Goal: Task Accomplishment & Management: Complete application form

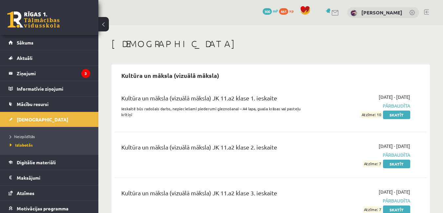
scroll to position [23, 0]
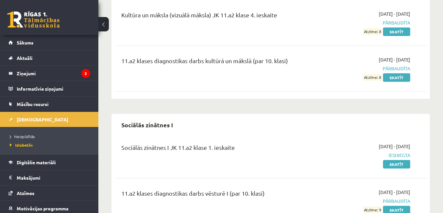
scroll to position [252, 0]
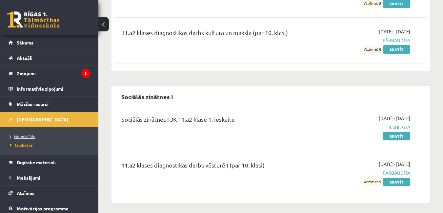
click at [27, 135] on span "Neizpildītās" at bounding box center [22, 136] width 25 height 5
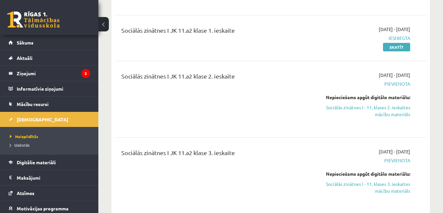
scroll to position [318, 0]
click at [391, 104] on link "Sociālās zinātnes I - 11. klases 2. ieskaites mācību materiāls" at bounding box center [365, 111] width 90 height 14
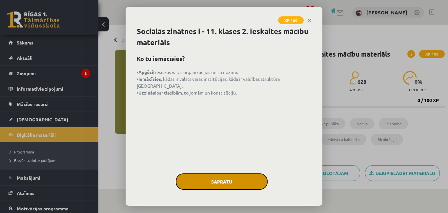
click at [221, 179] on button "Sapratu" at bounding box center [222, 182] width 92 height 16
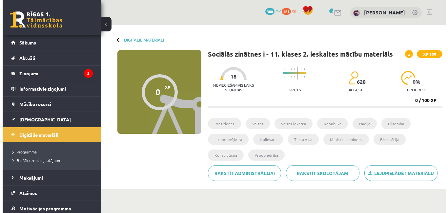
scroll to position [131, 0]
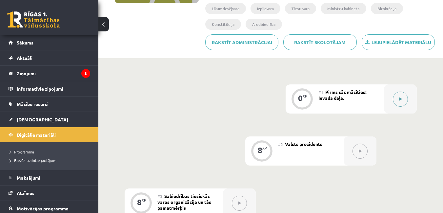
click at [408, 94] on div at bounding box center [400, 99] width 33 height 29
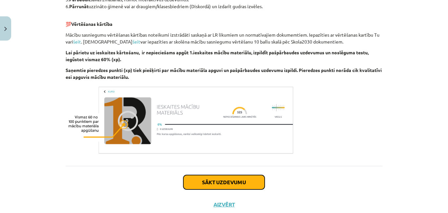
click at [231, 182] on button "Sākt uzdevumu" at bounding box center [223, 182] width 81 height 14
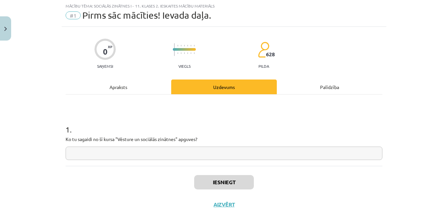
scroll to position [16, 0]
click at [189, 153] on input "text" at bounding box center [224, 153] width 317 height 13
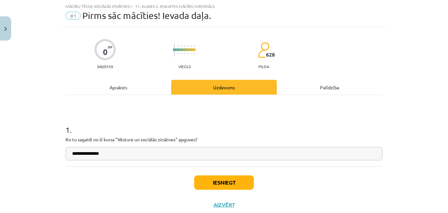
type input "**********"
click at [225, 183] on button "Iesniegt" at bounding box center [224, 183] width 60 height 14
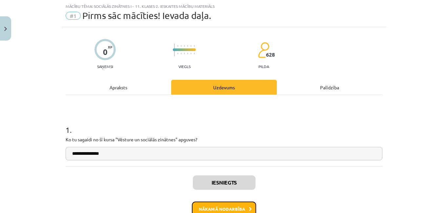
click at [237, 202] on button "Nākamā nodarbība" at bounding box center [224, 209] width 64 height 15
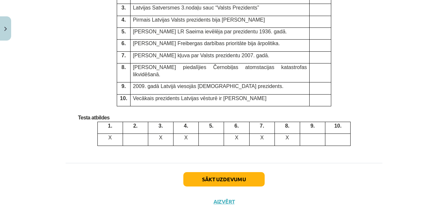
scroll to position [1764, 0]
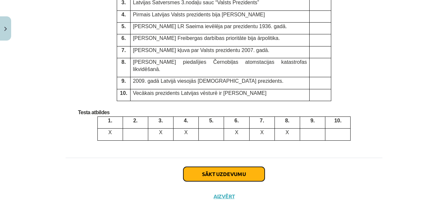
click at [254, 167] on button "Sākt uzdevumu" at bounding box center [223, 174] width 81 height 14
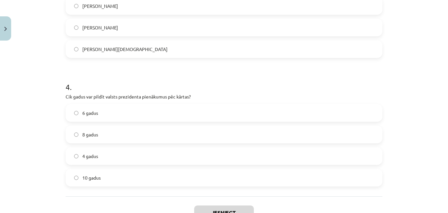
scroll to position [495, 0]
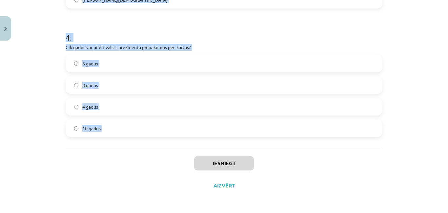
drag, startPoint x: 61, startPoint y: 139, endPoint x: 135, endPoint y: 147, distance: 73.8
copy form "Kas ir valsts prezidents Latvijas Republikā? Augstākā valsts tiesu varas amatpe…"
click at [89, 157] on div "Iesniegt Aizvērt" at bounding box center [224, 170] width 317 height 46
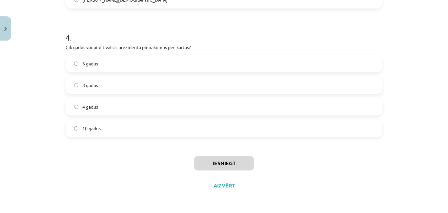
click at [18, 178] on div "Mācību tēma: Sociālās zinātnes i - 11. klases 2. ieskaites mācību materiāls #2 …" at bounding box center [224, 106] width 448 height 213
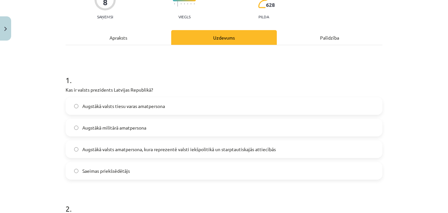
scroll to position [131, 0]
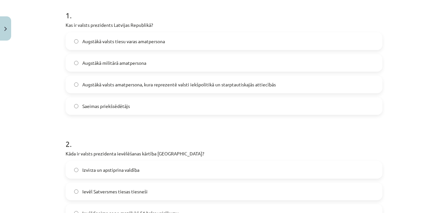
drag, startPoint x: 165, startPoint y: 86, endPoint x: 211, endPoint y: 176, distance: 101.9
click at [166, 85] on span "Augstākā valsts amatpersona, kura reprezentē valsti iekšpolitikā un starptautis…" at bounding box center [178, 84] width 193 height 7
click at [198, 82] on span "Augstākā valsts amatpersona, kura reprezentē valsti iekšpolitikā un starptautis…" at bounding box center [178, 84] width 193 height 7
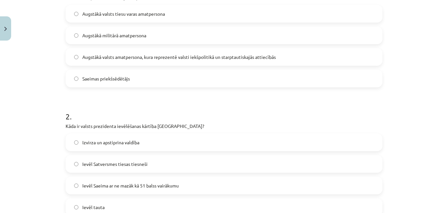
scroll to position [197, 0]
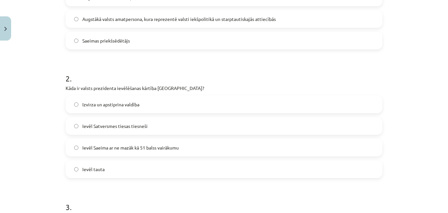
click at [129, 149] on span "Ievēl Saeima ar ne mazāk kā 51 balss vairākumu" at bounding box center [130, 148] width 96 height 7
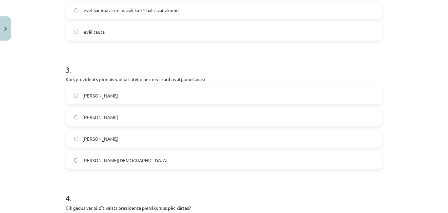
scroll to position [361, 0]
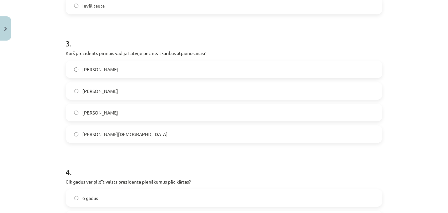
click at [177, 63] on label "[PERSON_NAME]" at bounding box center [223, 69] width 315 height 16
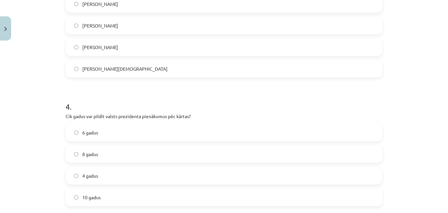
scroll to position [459, 0]
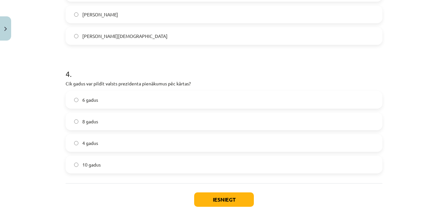
click at [130, 144] on label "4 gadus" at bounding box center [223, 143] width 315 height 16
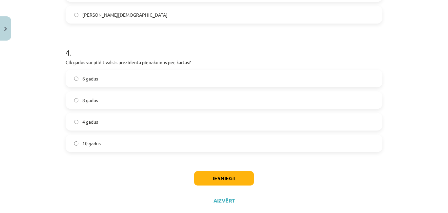
scroll to position [492, 0]
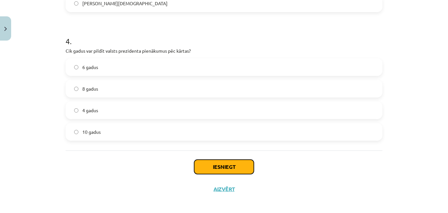
click at [234, 163] on button "Iesniegt" at bounding box center [224, 167] width 60 height 14
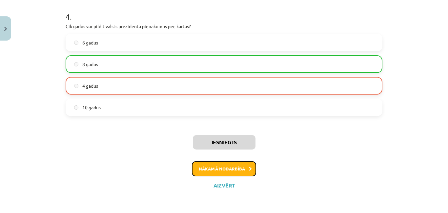
click at [243, 173] on button "Nākamā nodarbība" at bounding box center [224, 169] width 64 height 15
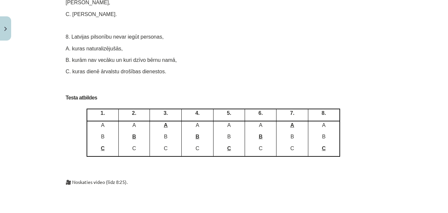
scroll to position [3881, 0]
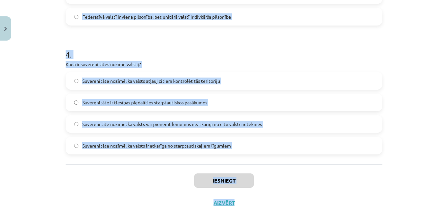
scroll to position [496, 0]
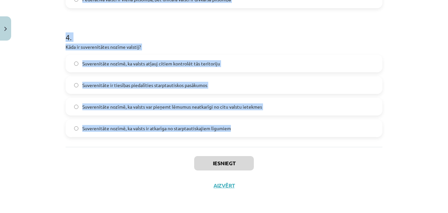
drag, startPoint x: 60, startPoint y: 139, endPoint x: 231, endPoint y: 127, distance: 171.2
copy form "Lor ip dolorsitametc? Adipisci elitse doeiusm, temp incidi utlabo et doloremagn…"
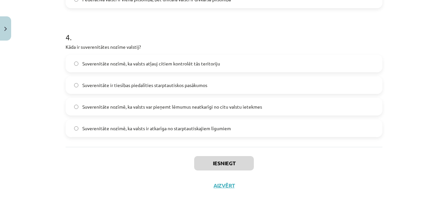
click at [52, 148] on div "Mācību tēma: Sociālās zinātnes i - 11. klases 2. ieskaites mācību materiāls #3 …" at bounding box center [224, 106] width 448 height 213
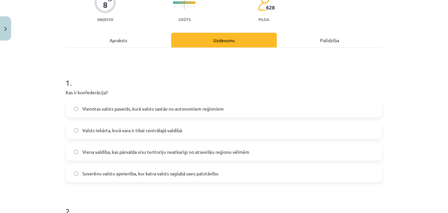
scroll to position [98, 0]
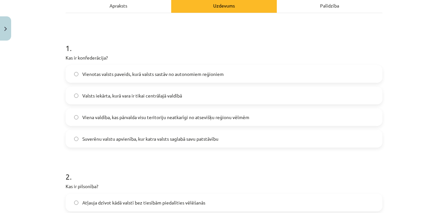
click at [123, 142] on span "Suverēnu valstu apvienība, kur katra valsts saglabā savu patstāvību" at bounding box center [150, 139] width 136 height 7
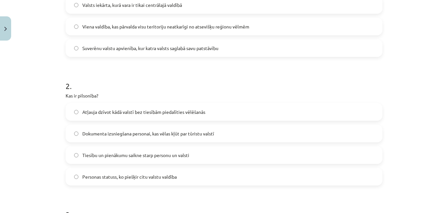
scroll to position [197, 0]
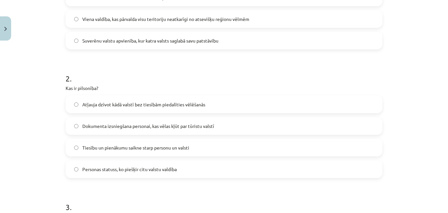
click at [108, 149] on span "Tiesību un pienākumu saikne starp personu un valsti" at bounding box center [135, 148] width 107 height 7
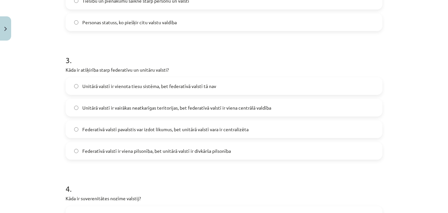
scroll to position [361, 0]
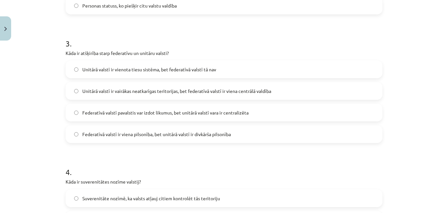
click at [115, 112] on span "Federatīvā valstī pavalstis var izdot likumus, bet unitārā valstī vara ir centr…" at bounding box center [165, 112] width 166 height 7
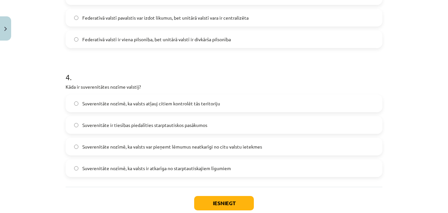
scroll to position [459, 0]
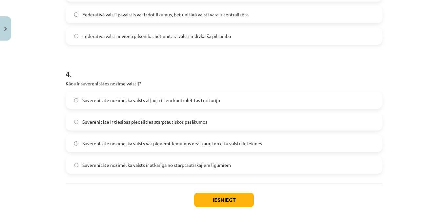
click at [219, 139] on label "Suverenitāte nozīmē, ka valsts var pieņemt lēmumus neatkarīgi no citu valstu ie…" at bounding box center [223, 143] width 315 height 16
click at [216, 200] on button "Iesniegt" at bounding box center [224, 200] width 60 height 14
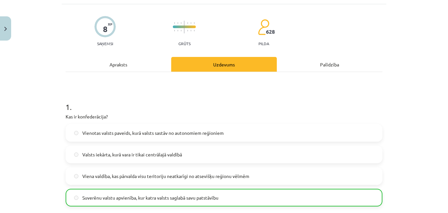
scroll to position [0, 0]
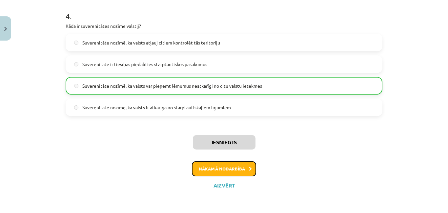
click at [225, 169] on button "Nākamā nodarbība" at bounding box center [224, 169] width 64 height 15
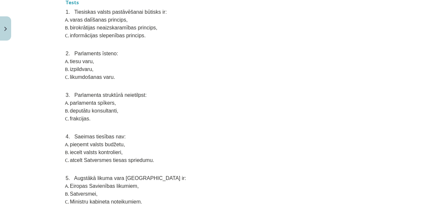
scroll to position [2694, 0]
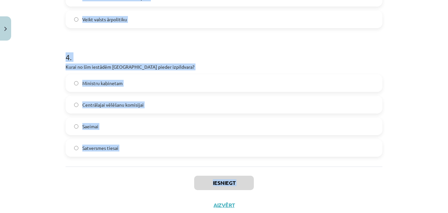
scroll to position [495, 0]
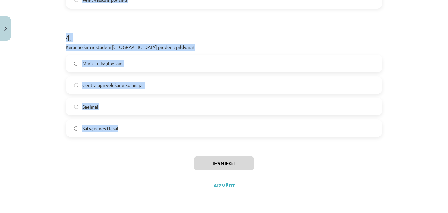
drag, startPoint x: 62, startPoint y: 141, endPoint x: 126, endPoint y: 123, distance: 66.2
copy form "Kas ir valsts pamatpazīmes? Armija, valdība, teritorija Teritorija, iedzīvotāji…"
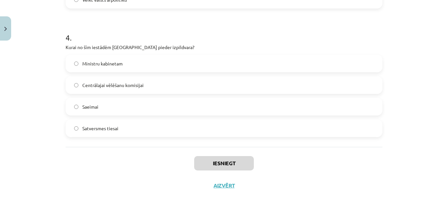
click at [85, 167] on div "Iesniegt Aizvērt" at bounding box center [224, 170] width 317 height 46
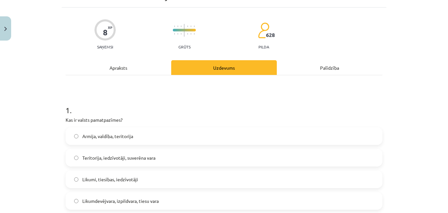
scroll to position [66, 0]
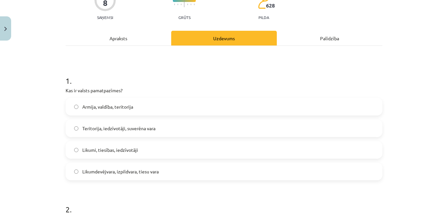
click at [115, 127] on span "Teritorija, iedzīvotāji, suverēna vara" at bounding box center [118, 128] width 73 height 7
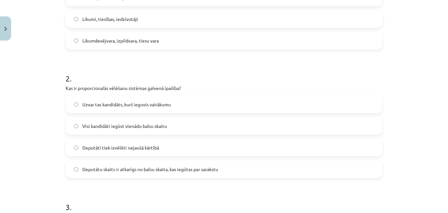
click at [132, 175] on label "Deputātu skaits ir atkarīgs no balsu skaita, kas iegūtas par sarakstu" at bounding box center [223, 169] width 315 height 16
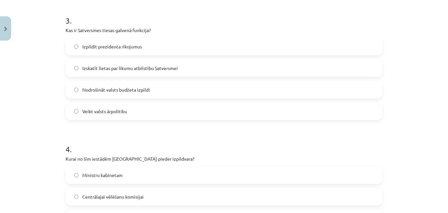
scroll to position [393, 0]
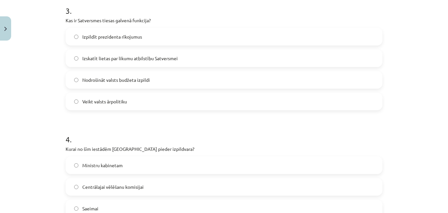
click at [145, 58] on span "Izskatīt lietas par likumu atbilstību Satversmei" at bounding box center [129, 58] width 95 height 7
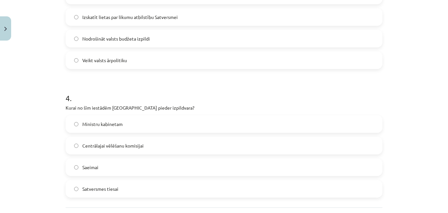
scroll to position [492, 0]
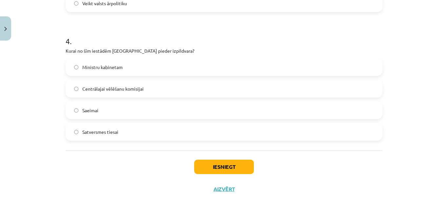
click at [143, 72] on label "Ministru kabinetam" at bounding box center [223, 67] width 315 height 16
click at [230, 172] on button "Iesniegt" at bounding box center [224, 167] width 60 height 14
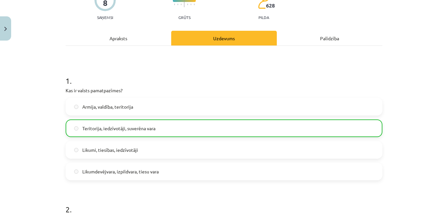
scroll to position [0, 0]
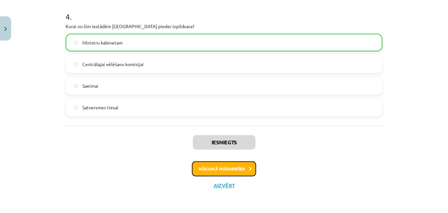
click at [228, 171] on button "Nākamā nodarbība" at bounding box center [224, 169] width 64 height 15
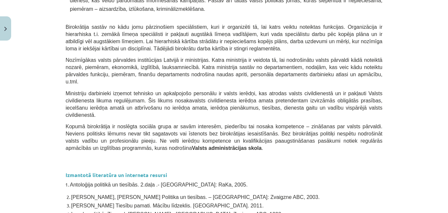
scroll to position [1479, 0]
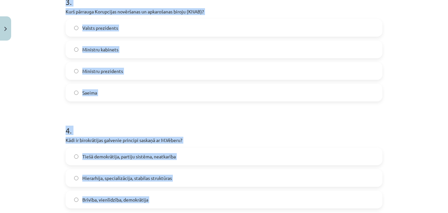
scroll to position [451, 0]
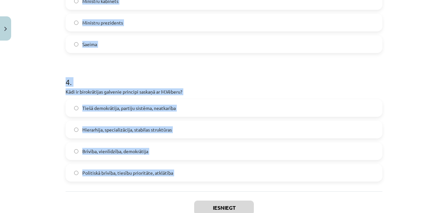
drag, startPoint x: 62, startPoint y: 139, endPoint x: 160, endPoint y: 198, distance: 114.0
copy form "Kurš personīgi sastāda Ministru kabinetu [GEOGRAPHIC_DATA]? Ministru prezidents…"
click at [30, 146] on div "Mācību tēma: Sociālās zinātnes i - 11. klases 2. ieskaites mācību materiāls #5 …" at bounding box center [224, 106] width 448 height 213
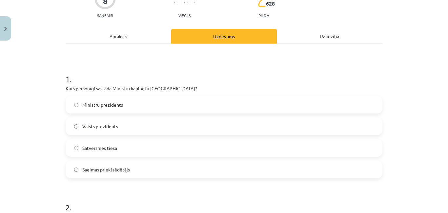
scroll to position [131, 0]
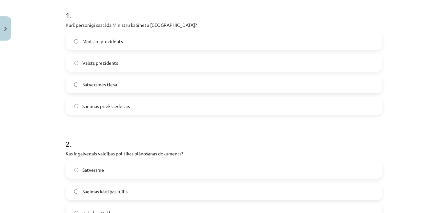
click at [118, 43] on span "Ministru prezidents" at bounding box center [102, 41] width 41 height 7
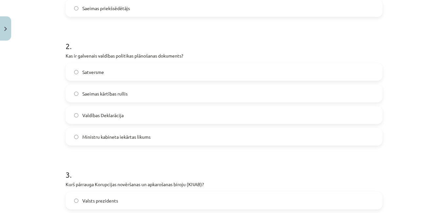
scroll to position [229, 0]
click at [122, 115] on label "Valdības Deklarācija" at bounding box center [223, 115] width 315 height 16
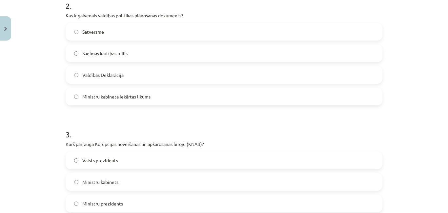
scroll to position [328, 0]
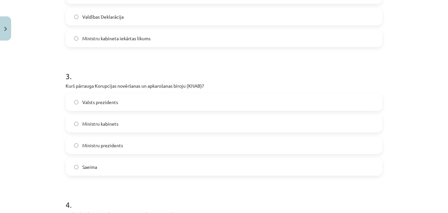
click at [98, 170] on label "Saeima" at bounding box center [223, 167] width 315 height 16
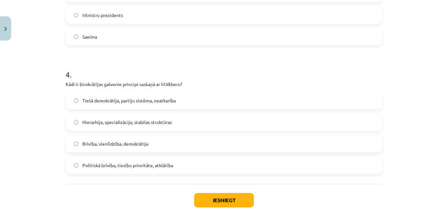
scroll to position [459, 0]
click at [93, 119] on span "Hierarhija, specializācija, stabilas struktūras" at bounding box center [126, 121] width 89 height 7
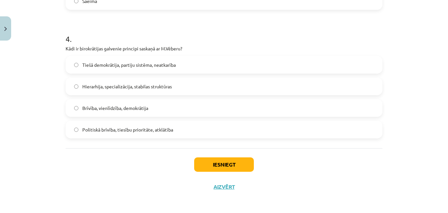
scroll to position [495, 0]
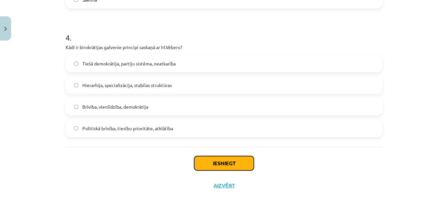
click at [215, 165] on button "Iesniegt" at bounding box center [224, 163] width 60 height 14
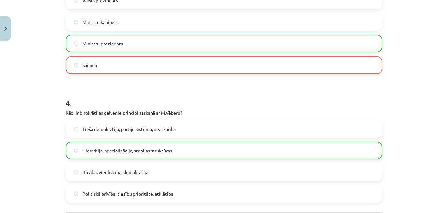
scroll to position [516, 0]
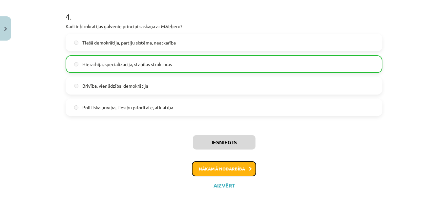
click at [237, 172] on button "Nākamā nodarbība" at bounding box center [224, 169] width 64 height 15
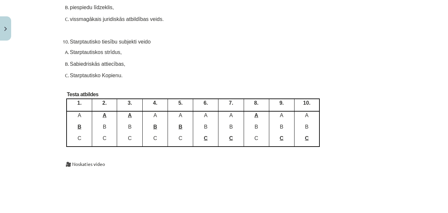
scroll to position [3617, 0]
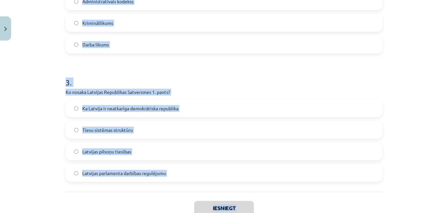
scroll to position [366, 0]
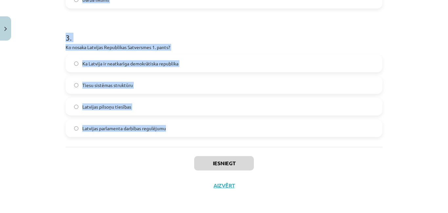
drag, startPoint x: 59, startPoint y: 140, endPoint x: 168, endPoint y: 134, distance: 109.9
click at [168, 134] on div "Mācību tēma: Sociālās zinātnes i - 11. klases 2. ieskaites mācību materiāls #6 …" at bounding box center [224, 106] width 448 height 213
copy form "Kas ir civiltiesību pamatuzdevums? Aizsargāt sabiedrību no noziedzīgiem nodarīj…"
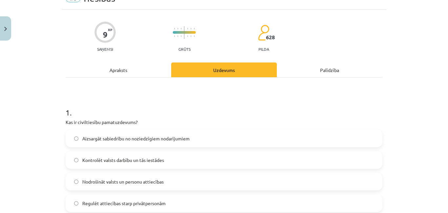
scroll to position [66, 0]
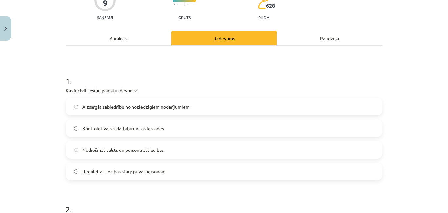
click at [122, 169] on span "Regulēt attiecības starp privātpersonām" at bounding box center [123, 171] width 83 height 7
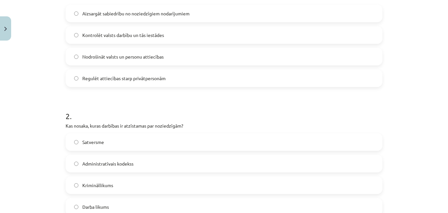
scroll to position [197, 0]
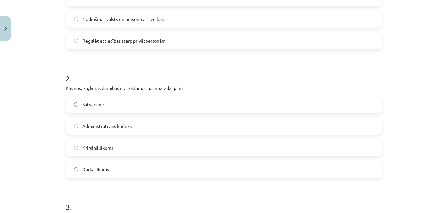
click at [116, 147] on label "Krimināllikums" at bounding box center [223, 148] width 315 height 16
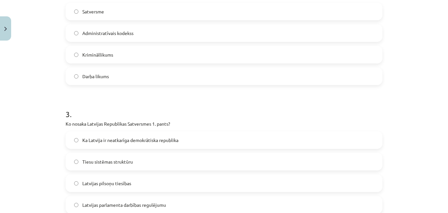
scroll to position [295, 0]
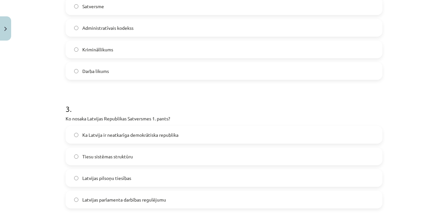
click at [139, 133] on span "Ka Latvija ir neatkarīga demokrātiska republika" at bounding box center [130, 135] width 96 height 7
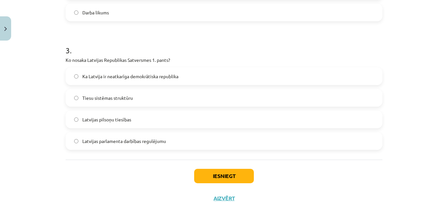
scroll to position [361, 0]
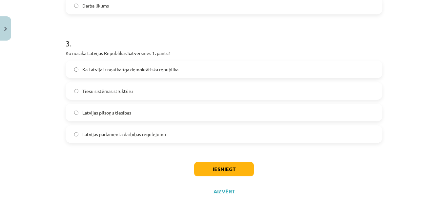
click at [233, 177] on div "Iesniegt Aizvērt" at bounding box center [224, 176] width 317 height 46
click at [232, 173] on button "Iesniegt" at bounding box center [224, 169] width 60 height 14
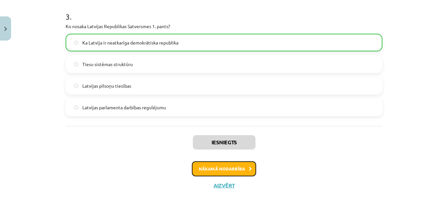
click at [233, 171] on button "Nākamā nodarbība" at bounding box center [224, 169] width 64 height 15
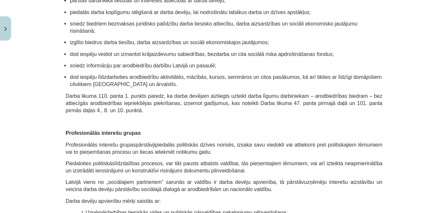
scroll to position [599, 0]
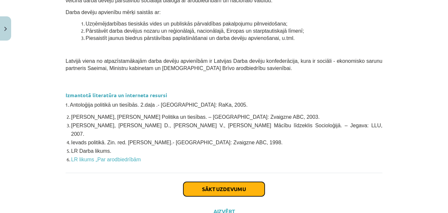
click at [238, 182] on button "Sākt uzdevumu" at bounding box center [223, 189] width 81 height 14
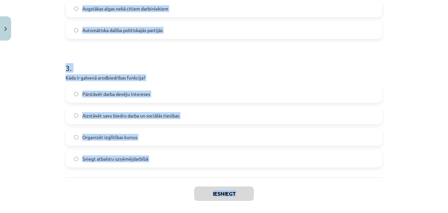
scroll to position [366, 0]
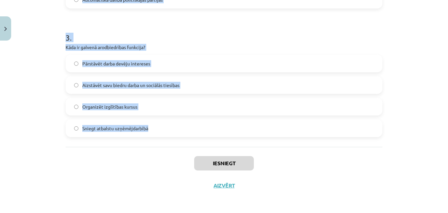
drag, startPoint x: 61, startPoint y: 143, endPoint x: 146, endPoint y: 130, distance: 85.8
copy form "Arodbiedrību pirmsākumi Latvijā saistīti ar ...? Zemnieku sacelšanos Politiskie…"
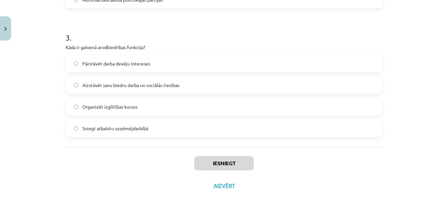
click at [135, 189] on div "Iesniegt Aizvērt" at bounding box center [224, 170] width 317 height 46
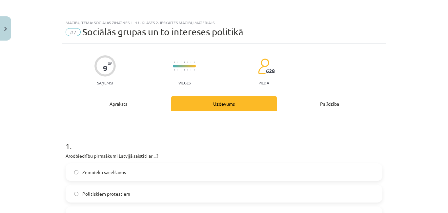
scroll to position [66, 0]
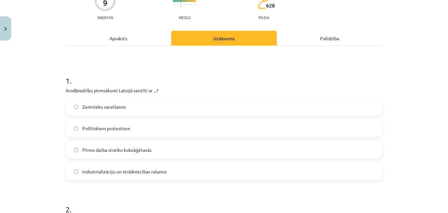
click at [150, 171] on span "Industrializāciju un strādniecības rašanos" at bounding box center [124, 171] width 84 height 7
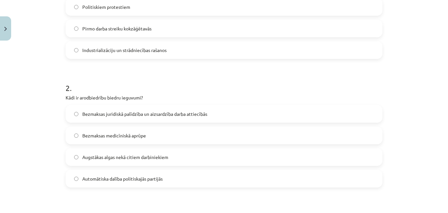
scroll to position [197, 0]
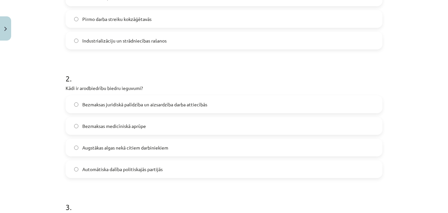
click at [109, 107] on span "Bezmaksas juridiskā palīdzība un aizsardzība darba attiecībās" at bounding box center [144, 104] width 125 height 7
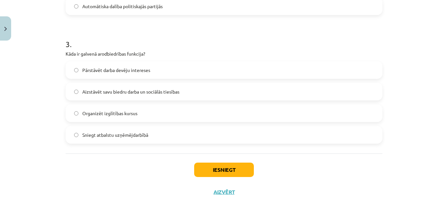
scroll to position [361, 0]
click at [112, 91] on span "Aizstāvēt savu biedru darba un sociālās tiesības" at bounding box center [130, 91] width 97 height 7
click at [218, 168] on button "Iesniegt" at bounding box center [224, 169] width 60 height 14
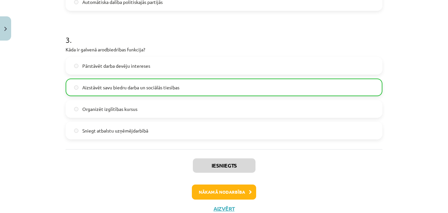
scroll to position [387, 0]
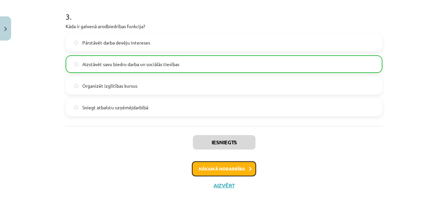
click at [232, 167] on button "Nākamā nodarbība" at bounding box center [224, 169] width 64 height 15
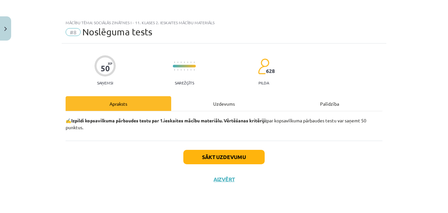
scroll to position [0, 0]
click at [231, 162] on button "Sākt uzdevumu" at bounding box center [223, 157] width 81 height 14
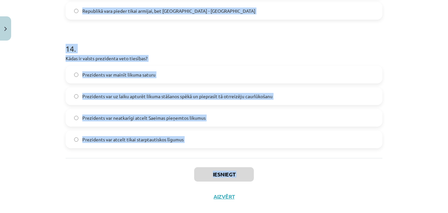
scroll to position [1778, 0]
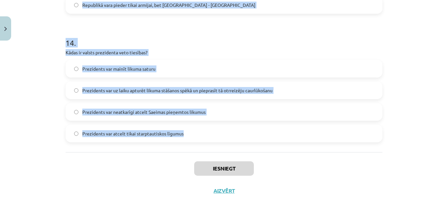
drag, startPoint x: 61, startPoint y: 108, endPoint x: 185, endPoint y: 142, distance: 128.6
copy form "Lor ip Dolorsit ametconsect? Adipis elitseddoe Temporin utlab Etdolore magnaali…"
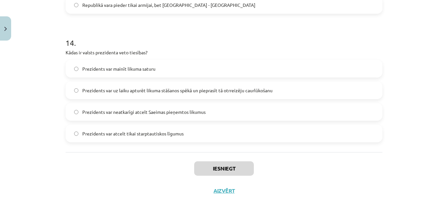
click at [66, 180] on div "Iesniegt Aizvērt" at bounding box center [224, 175] width 317 height 46
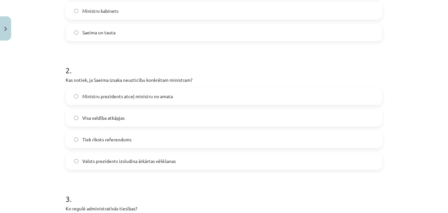
scroll to position [74, 0]
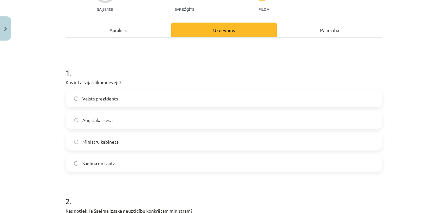
click at [117, 162] on label "Saeima un tauta" at bounding box center [223, 163] width 315 height 16
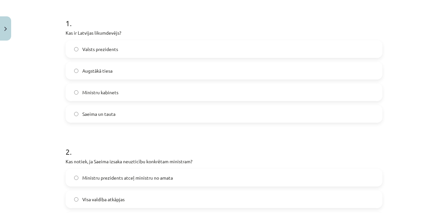
scroll to position [205, 0]
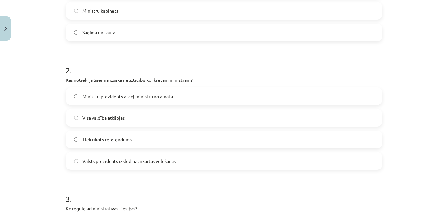
click at [153, 99] on span "Ministru prezidents atceļ ministru no amata" at bounding box center [127, 96] width 90 height 7
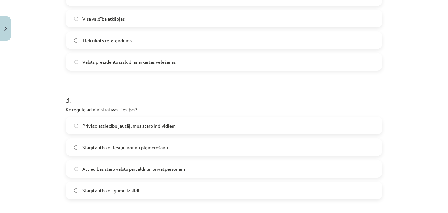
scroll to position [336, 0]
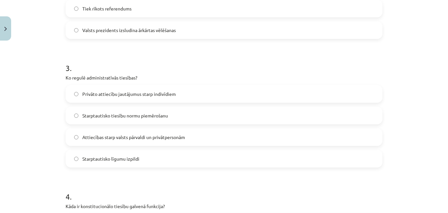
click at [114, 141] on label "Attiecības starp valsts pārvaldi un privātpersonām" at bounding box center [223, 137] width 315 height 16
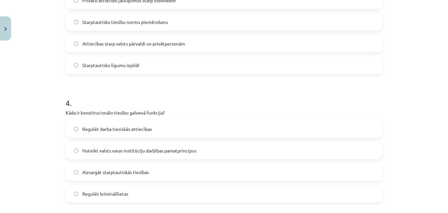
scroll to position [467, 0]
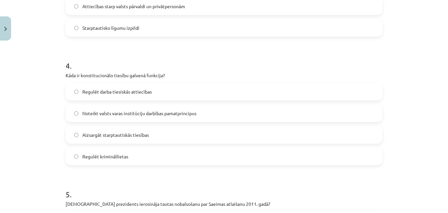
click at [145, 113] on span "Noteikt valsts varas institūciju darbības pamatprincipus" at bounding box center [139, 113] width 114 height 7
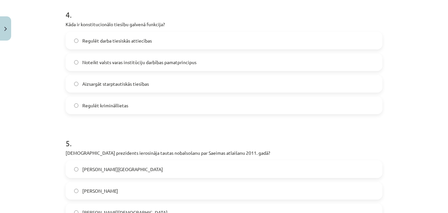
scroll to position [598, 0]
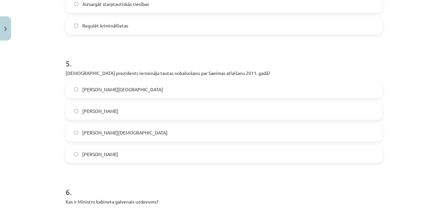
click at [97, 116] on label "[PERSON_NAME]" at bounding box center [223, 111] width 315 height 16
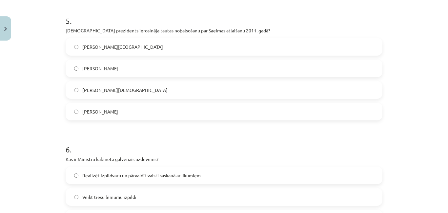
scroll to position [696, 0]
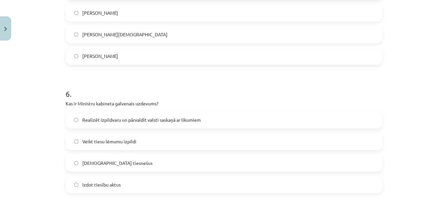
click at [102, 124] on label "Realizēt izpildvaru un pārvaldīt valsti saskaņā ar likumiem" at bounding box center [223, 120] width 315 height 16
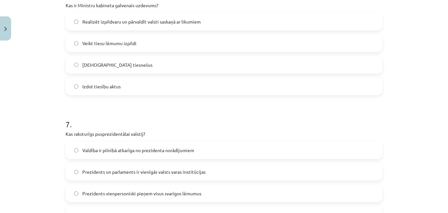
scroll to position [860, 0]
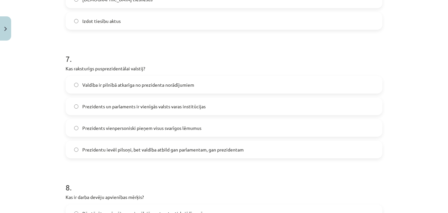
click at [117, 153] on span "Prezidentu ievēl pilsoņi, bet valdība atbild gan parlamentam, gan prezidentam" at bounding box center [162, 150] width 161 height 7
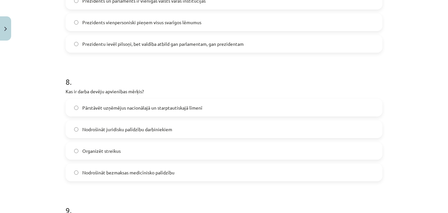
scroll to position [1024, 0]
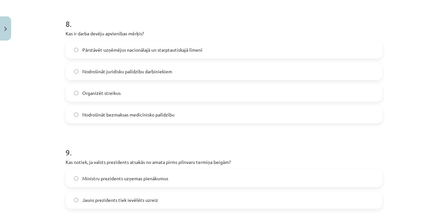
click at [107, 47] on span "Pārstāvēt uzņēmējus nacionālajā un starptautiskajā līmenī" at bounding box center [142, 50] width 120 height 7
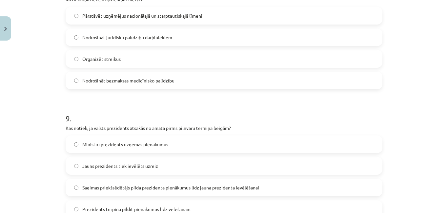
scroll to position [1123, 0]
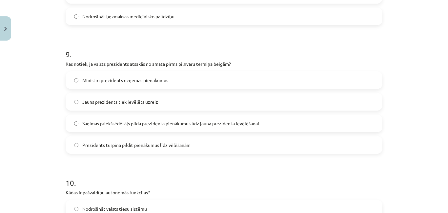
click at [103, 127] on label "Saeimas priekšsēdētājs pilda prezidenta pienākumus līdz jauna prezidenta ievēlē…" at bounding box center [223, 123] width 315 height 16
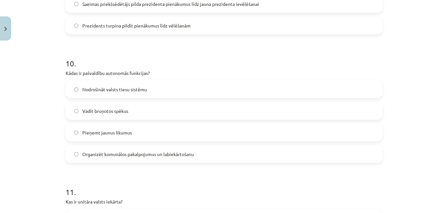
scroll to position [1254, 0]
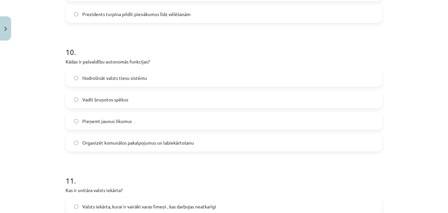
click at [102, 142] on span "Organizēt komunālos pakalpojumus un labiekārtošanu" at bounding box center [137, 143] width 111 height 7
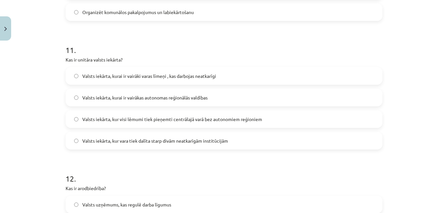
scroll to position [1385, 0]
click at [95, 118] on span "Valsts iekārta, kur visi lēmumi tiek pieņemti centrālajā varā bez autonomiem re…" at bounding box center [172, 119] width 180 height 7
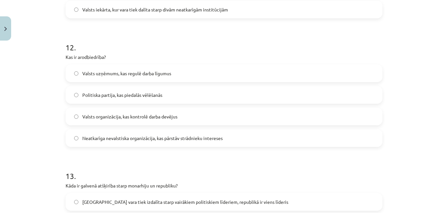
scroll to position [1549, 0]
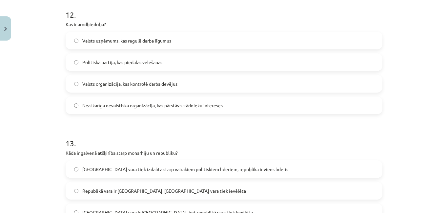
click at [90, 107] on span "Neatkarīga nevalstiska organizācija, kas pārstāv strādnieku intereses" at bounding box center [152, 105] width 140 height 7
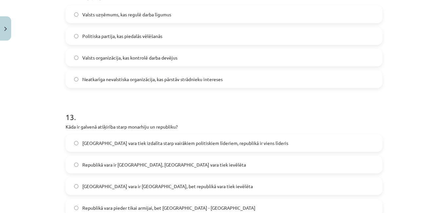
scroll to position [1614, 0]
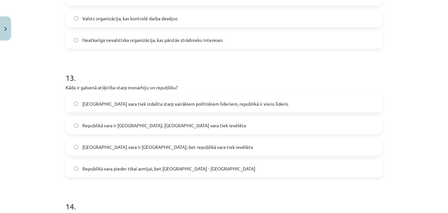
click at [96, 151] on label "[GEOGRAPHIC_DATA] vara ir [GEOGRAPHIC_DATA], bet republikā vara tiek ievēlēta" at bounding box center [223, 147] width 315 height 16
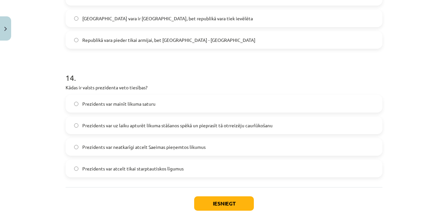
scroll to position [1745, 0]
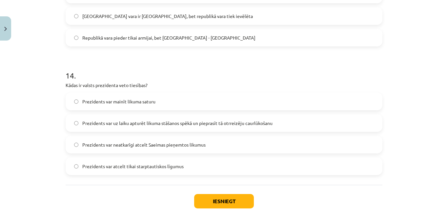
click at [142, 118] on label "Prezidents var uz laiku apturēt likuma stāšanos spēkā un pieprasīt tā otrreizēj…" at bounding box center [223, 123] width 315 height 16
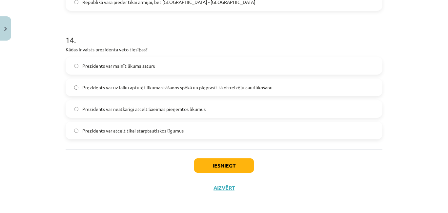
scroll to position [1783, 0]
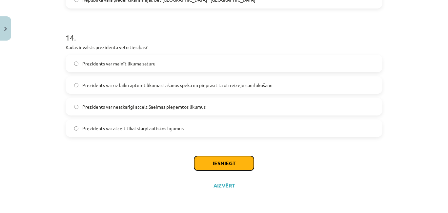
click at [212, 169] on button "Iesniegt" at bounding box center [224, 163] width 60 height 14
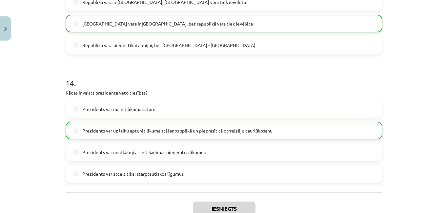
scroll to position [1804, 0]
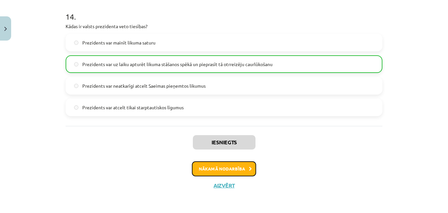
click at [218, 170] on button "Nākamā nodarbība" at bounding box center [224, 169] width 64 height 15
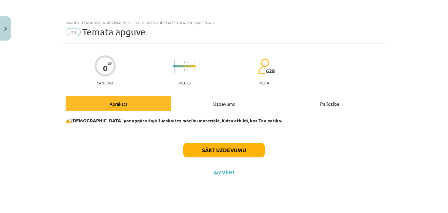
scroll to position [0, 0]
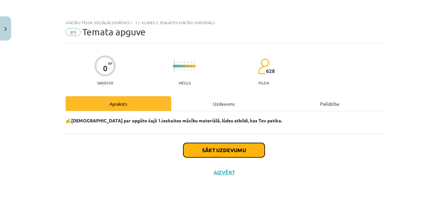
click at [230, 147] on button "Sākt uzdevumu" at bounding box center [223, 150] width 81 height 14
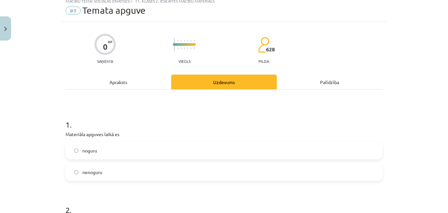
scroll to position [66, 0]
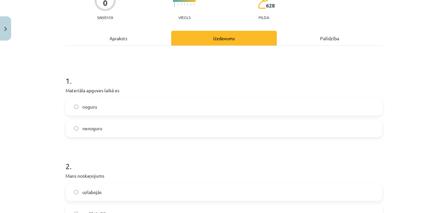
click at [125, 130] on label "nenoguru" at bounding box center [223, 128] width 315 height 16
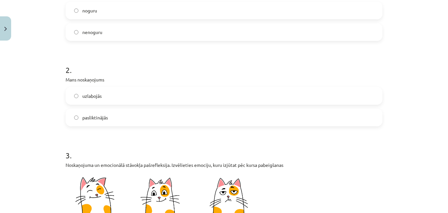
scroll to position [164, 0]
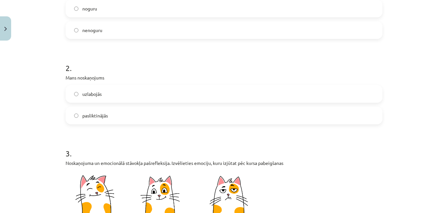
click at [128, 92] on label "uzlabojās" at bounding box center [223, 94] width 315 height 16
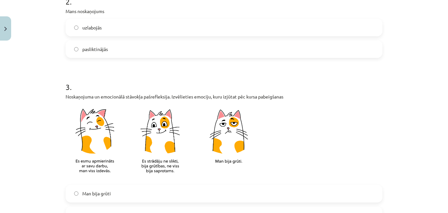
scroll to position [295, 0]
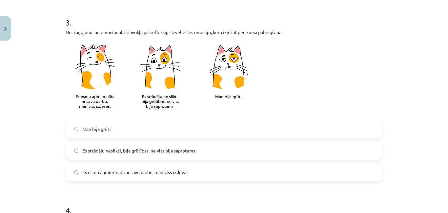
click at [151, 151] on span "Es strādāju neslikti, bija grūtības, ne viss bija saprotams" at bounding box center [138, 150] width 113 height 7
click at [152, 178] on label "Es esmu apmierināts ar savu darbu, man viss izdevās" at bounding box center [223, 173] width 315 height 16
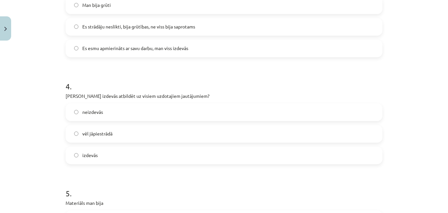
scroll to position [426, 0]
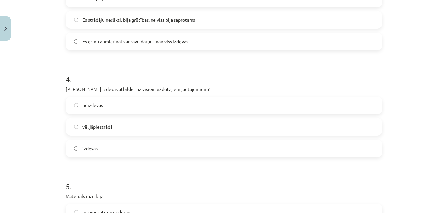
click at [145, 126] on label "vēl jāpiestrādā" at bounding box center [223, 127] width 315 height 16
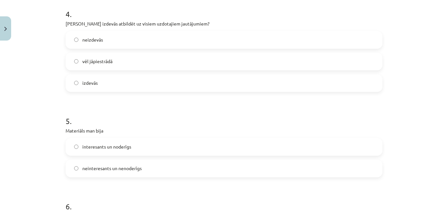
scroll to position [524, 0]
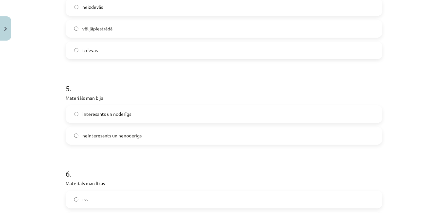
click at [157, 120] on label "interesants un noderīgs" at bounding box center [223, 114] width 315 height 16
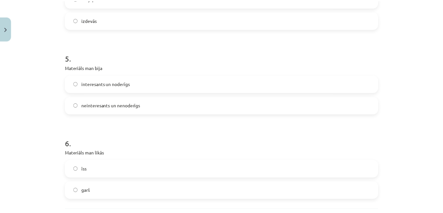
scroll to position [617, 0]
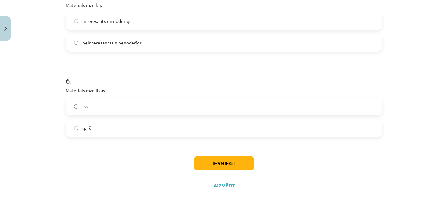
click at [151, 127] on label "garš" at bounding box center [223, 128] width 315 height 16
click at [155, 116] on div "īss garš" at bounding box center [224, 117] width 317 height 39
click at [160, 111] on label "īss" at bounding box center [223, 107] width 315 height 16
click at [215, 166] on button "Iesniegt" at bounding box center [224, 163] width 60 height 14
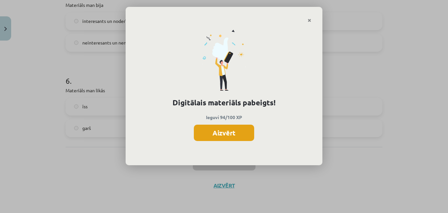
click at [228, 133] on button "Aizvērt" at bounding box center [224, 133] width 60 height 16
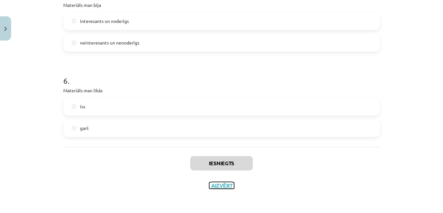
click at [230, 185] on button "Aizvērt" at bounding box center [221, 186] width 25 height 7
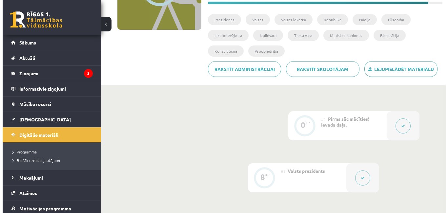
scroll to position [0, 0]
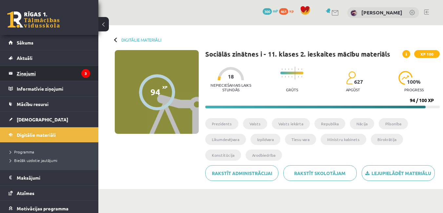
click at [24, 73] on legend "Ziņojumi 3" at bounding box center [53, 73] width 73 height 15
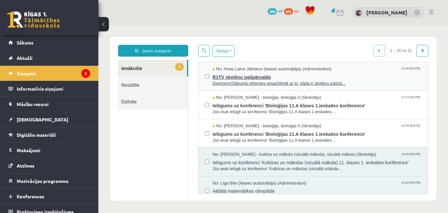
click at [221, 74] on span "R1TV skolēnu pašpārvalde" at bounding box center [316, 76] width 209 height 8
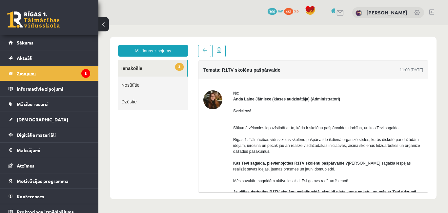
click at [37, 73] on legend "Ziņojumi 3" at bounding box center [53, 73] width 73 height 15
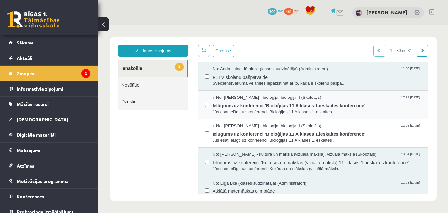
click at [260, 104] on span "Ielūgums uz konferenci 'Bioloģijas 11.A klases 1.ieskaites konference'" at bounding box center [316, 105] width 209 height 8
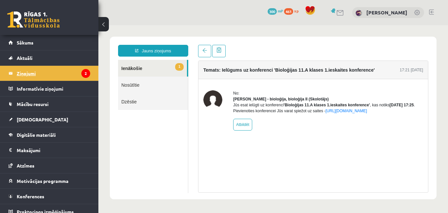
click at [39, 74] on legend "Ziņojumi 2" at bounding box center [53, 73] width 73 height 15
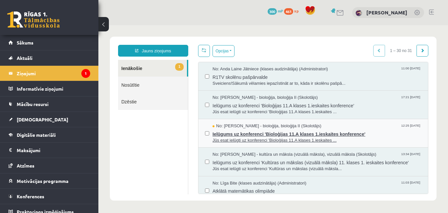
click at [240, 136] on span "Ielūgums uz konferenci 'Bioloģijas 11.A klases 1.ieskaites konference'" at bounding box center [316, 133] width 209 height 8
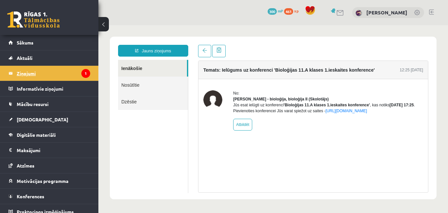
click at [24, 72] on legend "Ziņojumi 1" at bounding box center [53, 73] width 73 height 15
